Goal: Transaction & Acquisition: Book appointment/travel/reservation

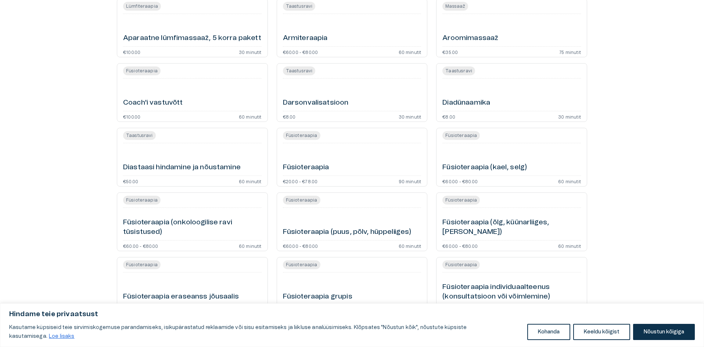
scroll to position [184, 0]
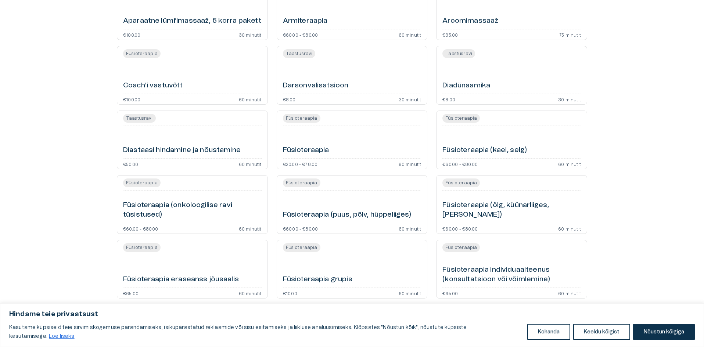
click at [504, 150] on h6 "Füsioteraapia (kael, selg)" at bounding box center [484, 150] width 84 height 10
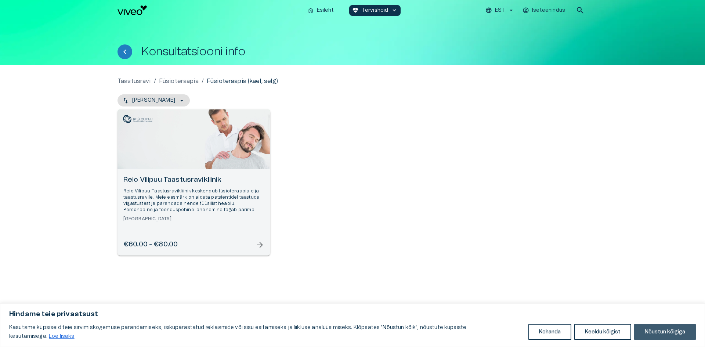
click at [661, 333] on button "Nõustun kõigiga" at bounding box center [665, 332] width 62 height 16
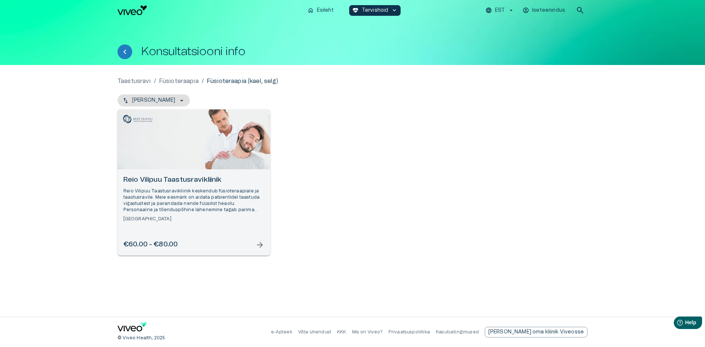
click at [187, 85] on p "Füsioteraapia" at bounding box center [179, 81] width 40 height 9
